Goal: Navigation & Orientation: Find specific page/section

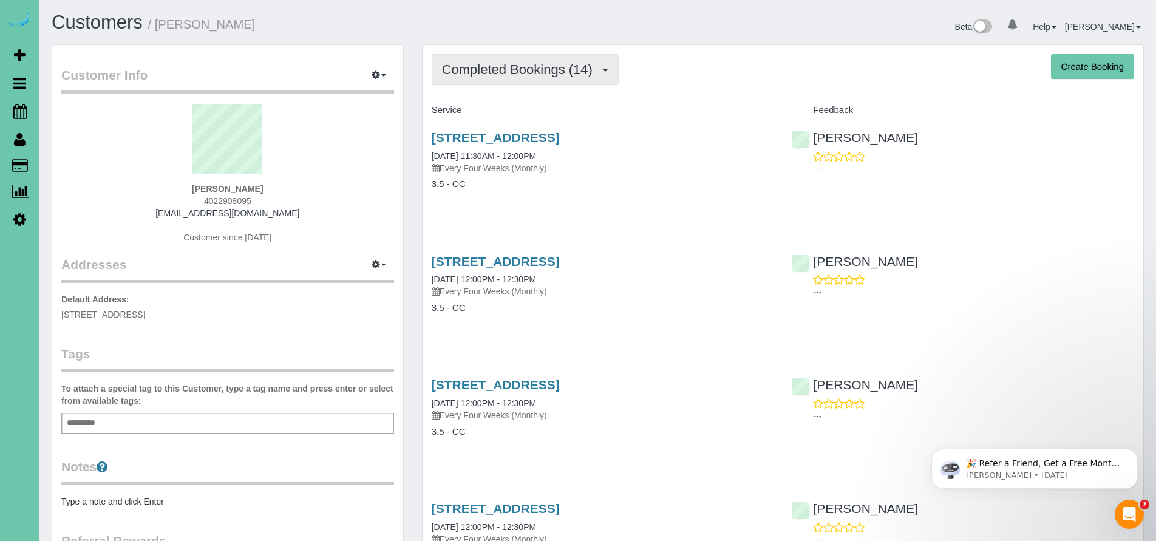
click at [477, 62] on span "Completed Bookings (14)" at bounding box center [520, 69] width 157 height 15
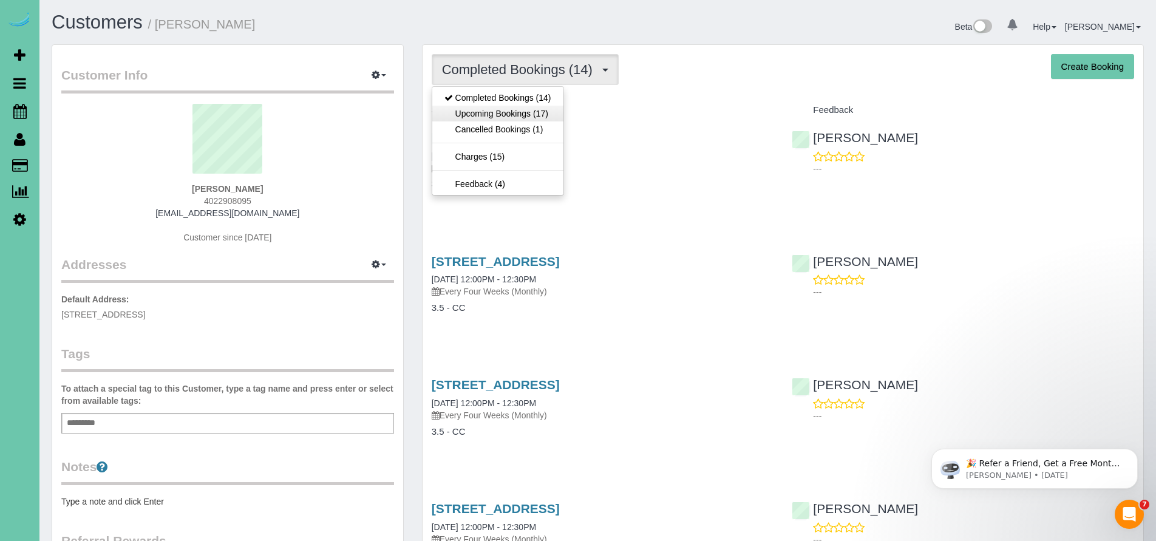
click at [505, 111] on link "Upcoming Bookings (17)" at bounding box center [497, 114] width 131 height 16
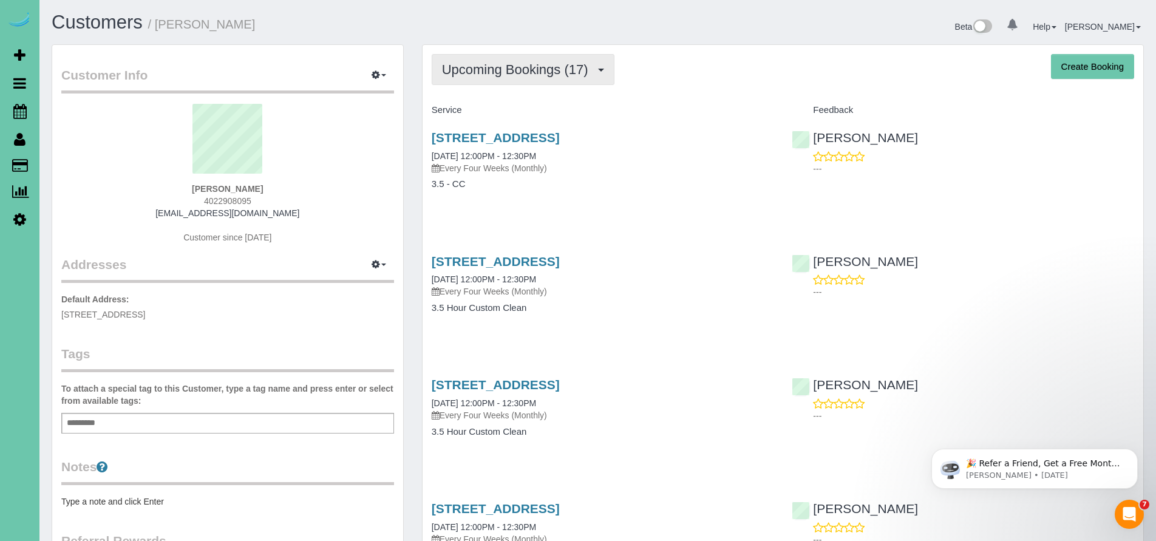
click at [526, 60] on button "Upcoming Bookings (17)" at bounding box center [523, 69] width 183 height 31
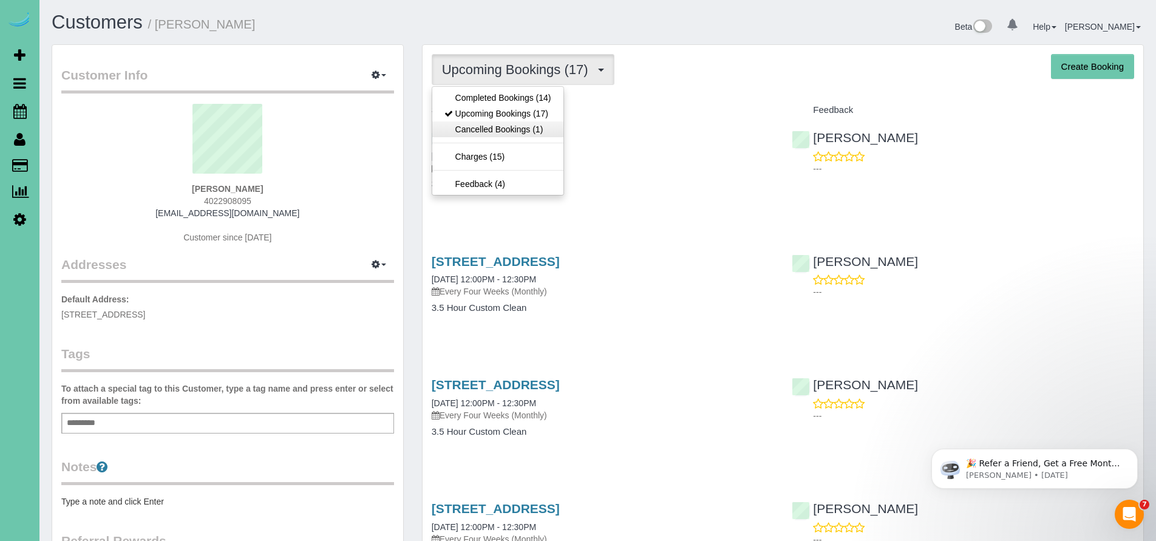
click at [518, 132] on link "Cancelled Bookings (1)" at bounding box center [497, 129] width 131 height 16
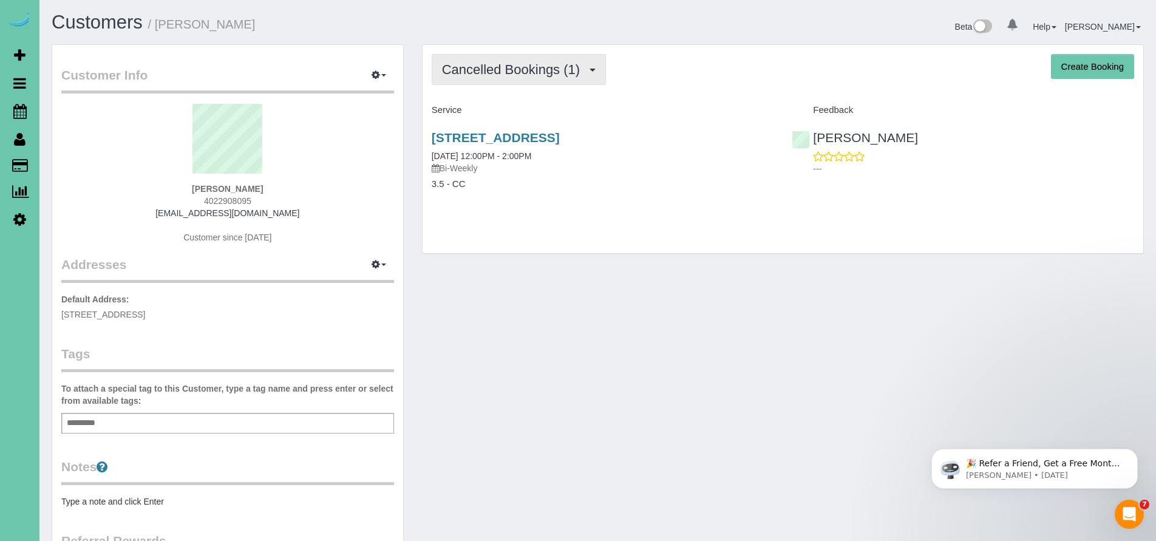
click at [521, 77] on span "Cancelled Bookings (1)" at bounding box center [514, 69] width 144 height 15
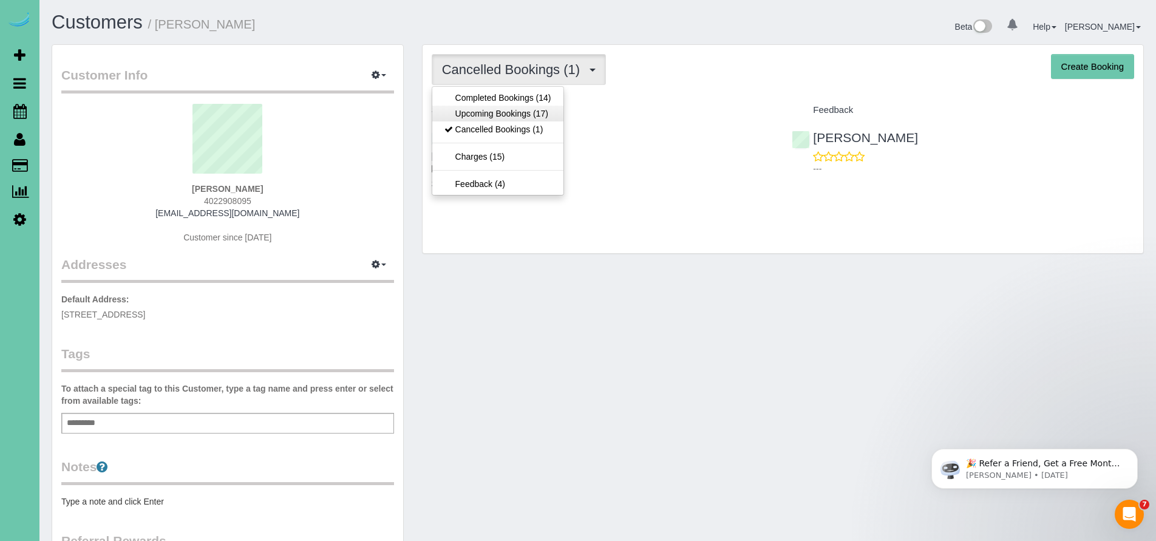
click at [509, 117] on link "Upcoming Bookings (17)" at bounding box center [497, 114] width 131 height 16
